Goal: Task Accomplishment & Management: Manage account settings

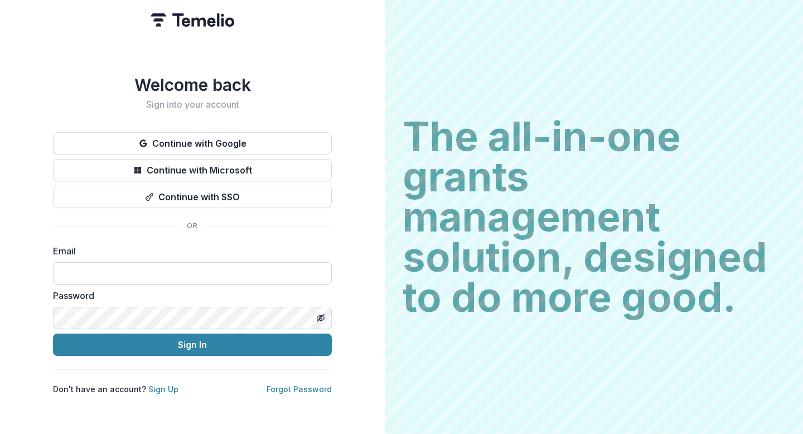
click at [187, 264] on input at bounding box center [192, 273] width 279 height 22
type input "**********"
click at [356, 300] on div "**********" at bounding box center [192, 217] width 385 height 434
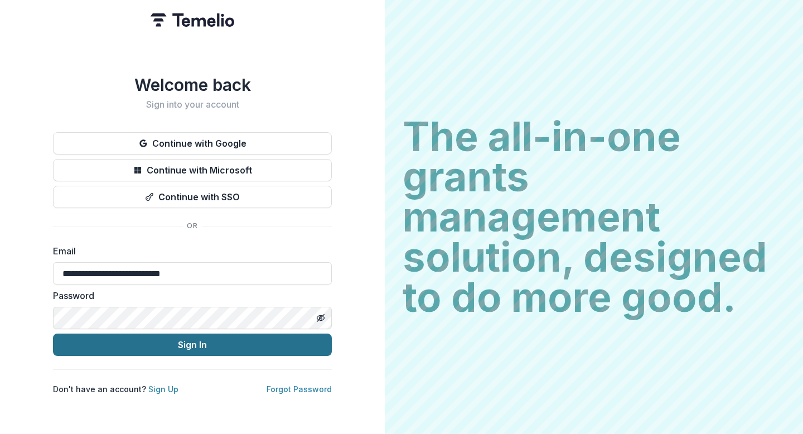
click at [193, 347] on button "Sign In" at bounding box center [192, 344] width 279 height 22
